Goal: Check status: Check status

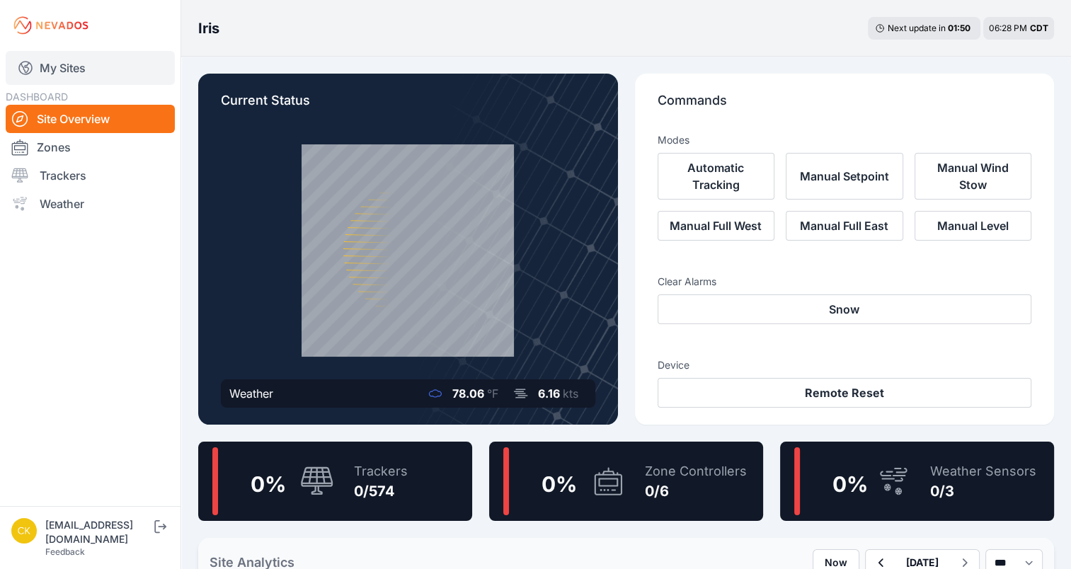
click at [40, 57] on link "My Sites" at bounding box center [90, 68] width 169 height 34
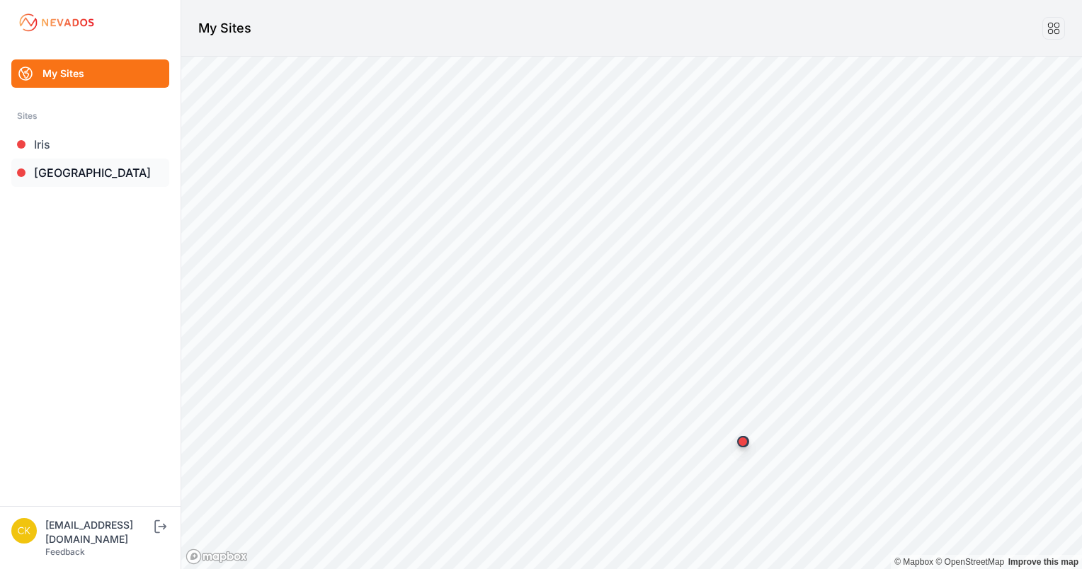
click at [61, 168] on link "[GEOGRAPHIC_DATA]" at bounding box center [90, 173] width 158 height 28
